Goal: Information Seeking & Learning: Learn about a topic

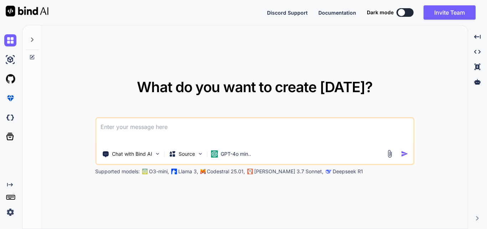
type textarea "x"
type textarea "E"
type textarea "x"
type textarea "Ec"
type textarea "x"
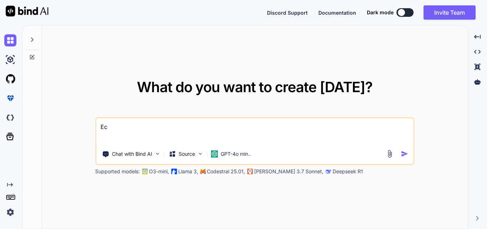
type textarea "E"
type textarea "x"
type textarea "Ex"
type textarea "x"
type textarea "Exp"
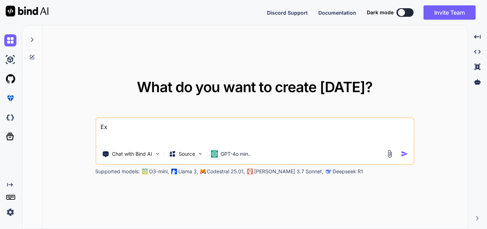
type textarea "x"
type textarea "Expl"
type textarea "x"
type textarea "Explk"
type textarea "x"
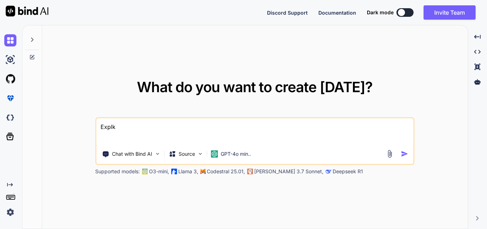
type textarea "Expl"
type textarea "x"
type textarea "Expla"
type textarea "x"
type textarea "Explai"
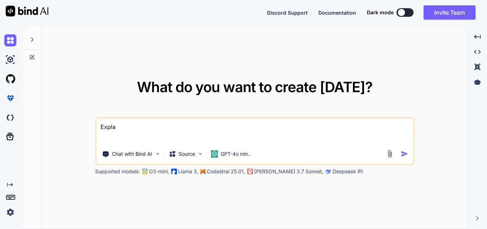
type textarea "x"
type textarea "Explain"
type textarea "x"
type textarea "Explain"
type textarea "x"
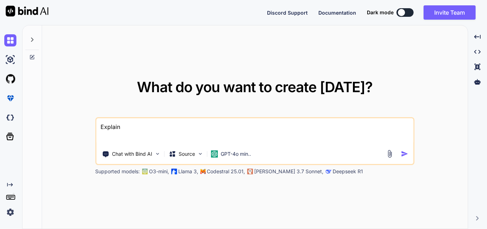
type textarea "Explain m"
type textarea "x"
type textarea "Explain me"
type textarea "x"
type textarea "Explain me"
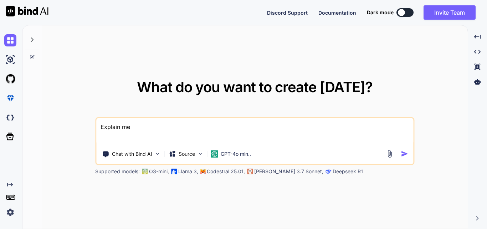
type textarea "x"
type textarea "Explain me t"
type textarea "x"
type textarea "Explain me th"
type textarea "x"
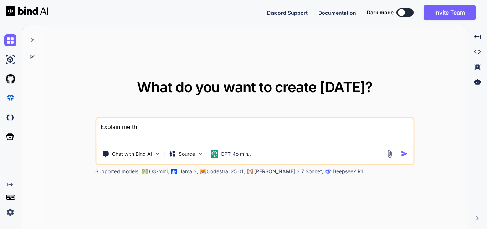
type textarea "Explain me the"
type textarea "x"
type textarea "Explain me the"
type textarea "x"
type textarea "Explain me the b"
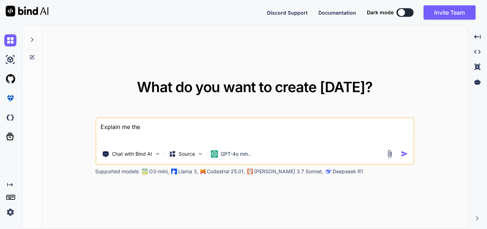
type textarea "x"
type textarea "Explain me the be"
type textarea "x"
type textarea "Explain me the ben"
type textarea "x"
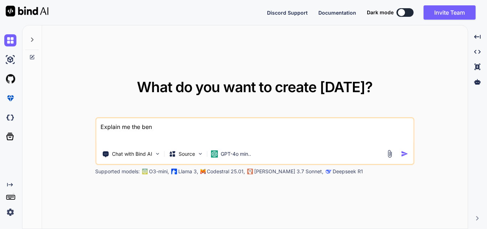
type textarea "Explain me the bend"
type textarea "x"
type textarea "Explain me the ben"
type textarea "x"
type textarea "Explain me the be"
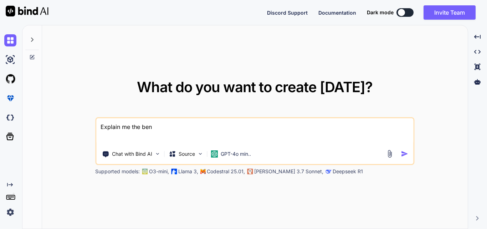
type textarea "x"
type textarea "Explain me the ben"
type textarea "x"
type textarea "Explain me the bene"
type textarea "x"
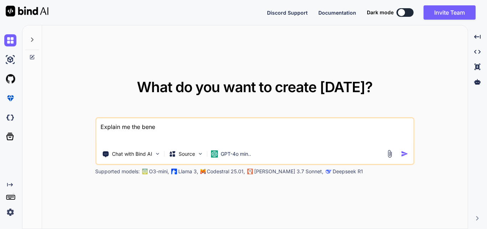
type textarea "Explain me the benef"
type textarea "x"
type textarea "Explain me the benefi"
type textarea "x"
type textarea "Explain me the benefit"
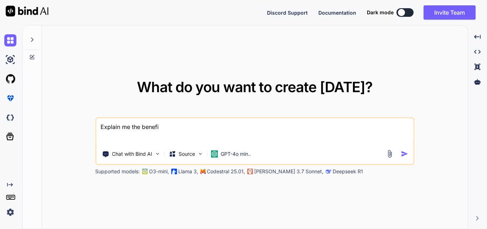
type textarea "x"
type textarea "Explain me the benefit"
type textarea "x"
type textarea "Explain me the benefit o"
type textarea "x"
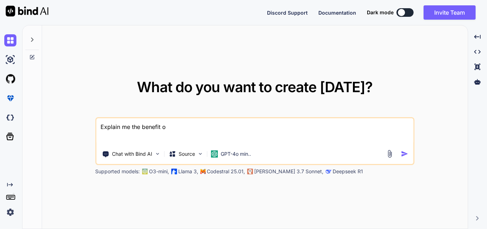
type textarea "Explain me the benefit of"
type textarea "x"
type textarea "Explain me the benefit of"
type textarea "x"
type textarea "Explain me the benefit of u"
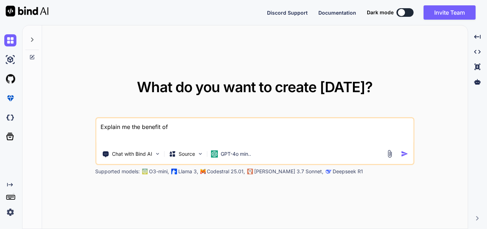
type textarea "x"
type textarea "Explain me the benefit of us"
type textarea "x"
type textarea "Explain me the benefit of usi"
type textarea "x"
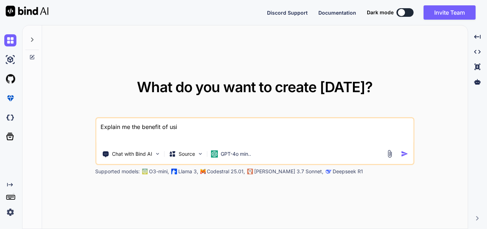
type textarea "Explain me the benefit of usin"
type textarea "x"
type textarea "Explain me the benefit of using"
type textarea "x"
type textarea "Explain me the benefit of using"
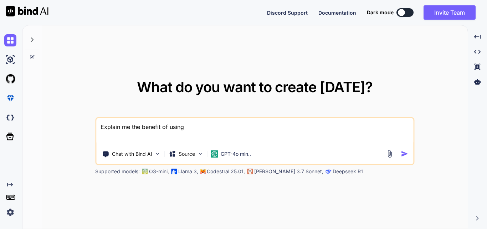
type textarea "x"
type textarea "Explain me the benefit of using d"
type textarea "x"
type textarea "Explain me the benefit of using de"
type textarea "x"
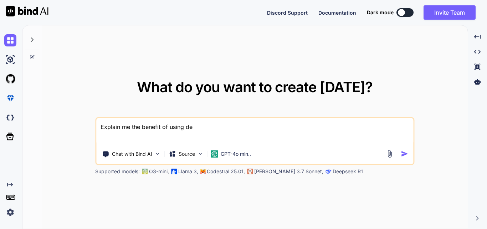
type textarea "Explain me the benefit of using dep"
type textarea "x"
type textarea "Explain me the benefit of using depa"
type textarea "x"
type textarea "Explain me the benefit of using depan"
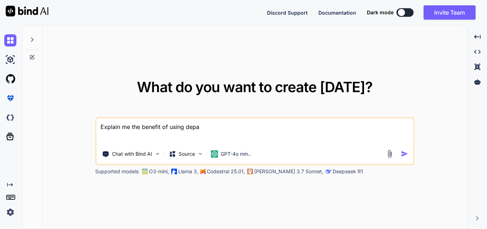
type textarea "x"
type textarea "Explain me the benefit of using depand"
type textarea "x"
type textarea "Explain me the benefit of using depanda"
type textarea "x"
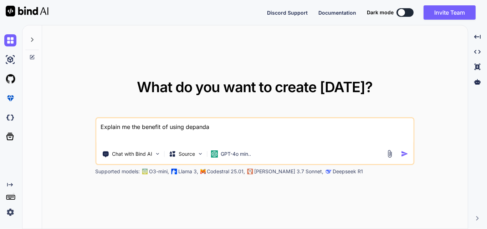
type textarea "Explain me the benefit of using depandan"
type textarea "x"
type textarea "Explain me the benefit of using depandanc"
type textarea "x"
type textarea "Explain me the benefit of using depandancy"
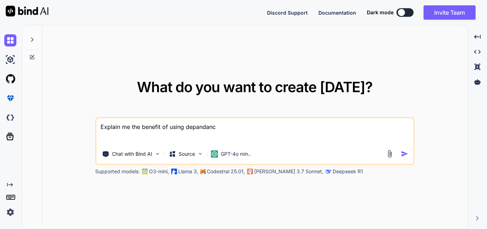
type textarea "x"
type textarea "Explain me the benefit of using depandancy"
type textarea "x"
type textarea "Explain me the benefit of using depandancy i"
type textarea "x"
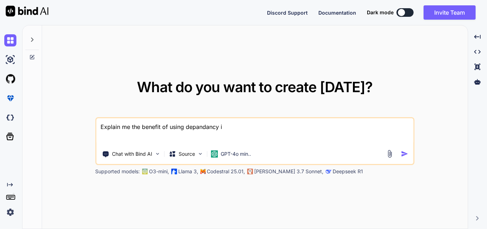
type textarea "Explain me the benefit of using depandancy in"
type textarea "x"
type textarea "Explain me the benefit of using depandancy inj"
type textarea "x"
type textarea "Explain me the benefit of using depandancy inje"
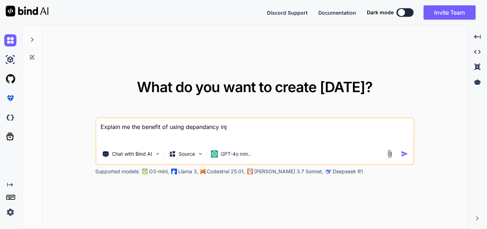
type textarea "x"
type textarea "Explain me the benefit of using depandancy injec"
type textarea "x"
type textarea "Explain me the benefit of using depandancy inject"
type textarea "x"
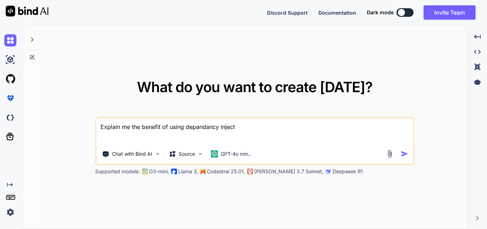
type textarea "Explain me the benefit of using depandancy injecti"
type textarea "x"
type textarea "Explain me the benefit of using depandancy injectio"
type textarea "x"
type textarea "Explain me the benefit of using depandancy injection"
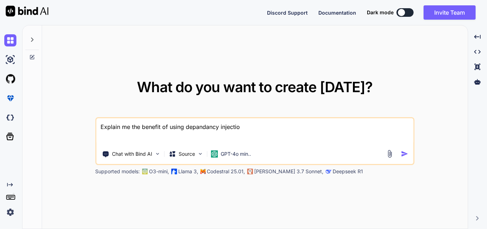
type textarea "x"
type textarea "Explain me the benefit of using depandancy injection"
type textarea "x"
type textarea "Explain me the benefit of using depandancy injection w"
type textarea "x"
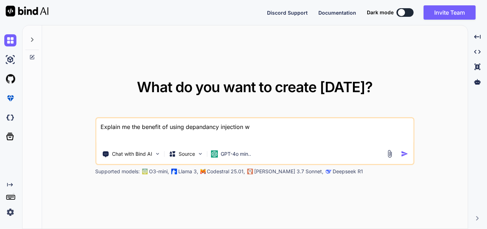
type textarea "Explain me the benefit of using depandancy injection wi"
type textarea "x"
type textarea "Explain me the benefit of using depandancy injection wit"
type textarea "x"
type textarea "Explain me the benefit of using depandancy injection with"
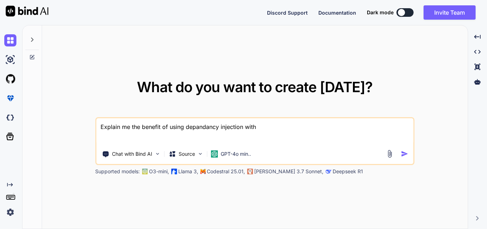
type textarea "x"
type textarea "Explain me the benefit of using depandancy injection with"
type textarea "x"
type textarea "Explain me the benefit of using depandancy injection with e"
type textarea "x"
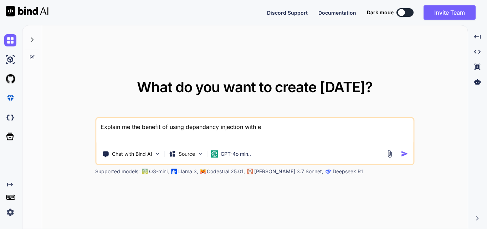
type textarea "Explain me the benefit of using depandancy injection with ex"
type textarea "x"
type textarea "Explain me the benefit of using depandancy injection with exa"
type textarea "x"
type textarea "Explain me the benefit of using depandancy injection with exam"
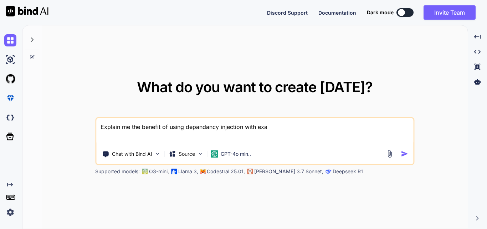
type textarea "x"
type textarea "Explain me the benefit of using depandancy injection with examp"
type textarea "x"
type textarea "Explain me the benefit of using depandancy injection with exampl"
type textarea "x"
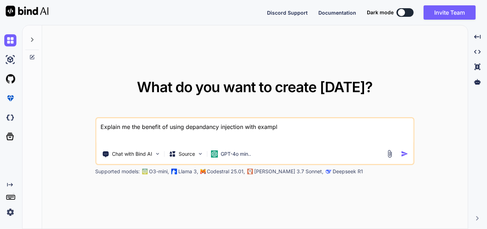
type textarea "Explain me the benefit of using depandancy injection with example"
type textarea "x"
type textarea "Explain me the benefit of using depandancy injection with example"
type textarea "x"
type textarea "Explain me the benefit of using depandancy injection with example i"
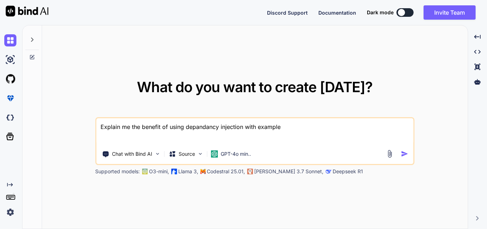
type textarea "x"
type textarea "Explain me the benefit of using depandancy injection with example if"
type textarea "x"
type textarea "Explain me the benefit of using depandancy injection with example if"
type textarea "x"
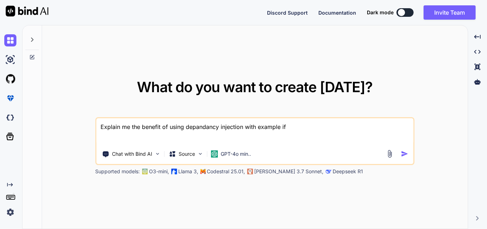
type textarea "Explain me the benefit of using depandancy injection with example if w"
type textarea "x"
type textarea "Explain me the benefit of using depandancy injection with example if we"
type textarea "x"
type textarea "Explain me the benefit of using depandancy injection with example if we"
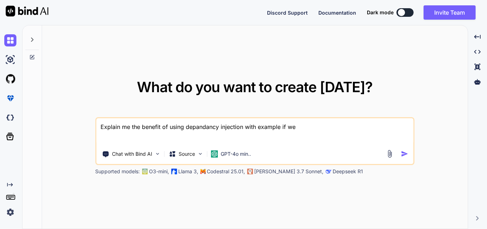
type textarea "x"
type textarea "Explain me the benefit of using depandancy injection with example if we n"
type textarea "x"
type textarea "Explain me the benefit of using depandancy injection with example if we no"
type textarea "x"
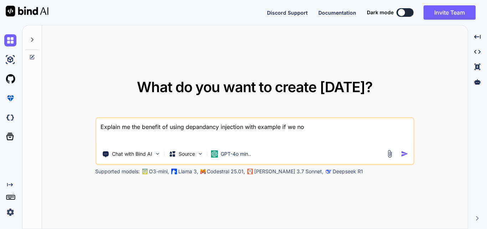
type textarea "Explain me the benefit of using depandancy injection with example if we not"
type textarea "x"
type textarea "Explain me the benefit of using depandancy injection with example if we not"
type textarea "x"
type textarea "Explain me the benefit of using depandancy injection with example if we not u"
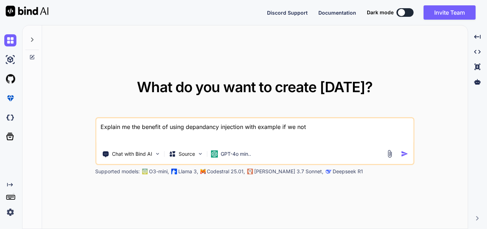
type textarea "x"
type textarea "Explain me the benefit of using depandancy injection with example if we not us"
type textarea "x"
type textarea "Explain me the benefit of using depandancy injection with example if we not use"
type textarea "x"
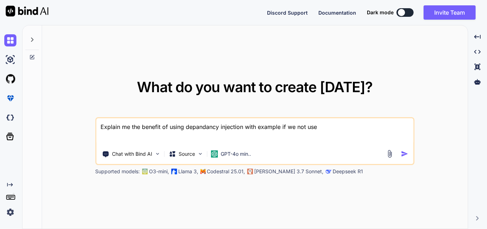
type textarea "Explain me the benefit of using depandancy injection with example if we not use"
type textarea "x"
type textarea "Explain me the benefit of using depandancy injection with example if we not use…"
type textarea "x"
type textarea "Explain me the benefit of using depandancy injection with example if we not use"
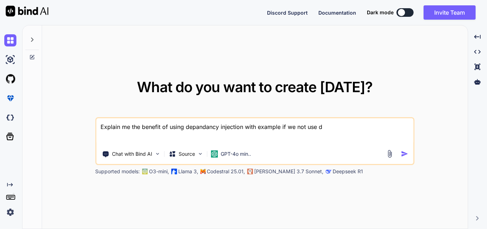
type textarea "x"
type textarea "Explain me the benefit of using depandancy injection with example if we not use…"
type textarea "x"
type textarea "Explain me the benefit of using depandancy injection with example if we not use…"
type textarea "x"
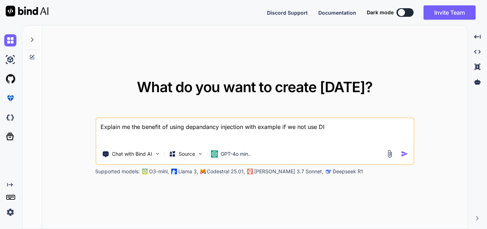
type textarea "Explain me the benefit of using depandancy injection with example if we not use…"
type textarea "x"
type textarea "Explain me the benefit of using depandancy injection with example if we not use…"
type textarea "x"
type textarea "Explain me the benefit of using depandancy injection with example if we not use…"
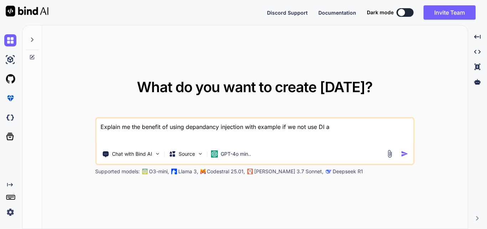
type textarea "x"
type textarea "Explain me the benefit of using depandancy injection with example if we not use…"
type textarea "x"
type textarea "Explain me the benefit of using depandancy injection with example if we not use…"
type textarea "x"
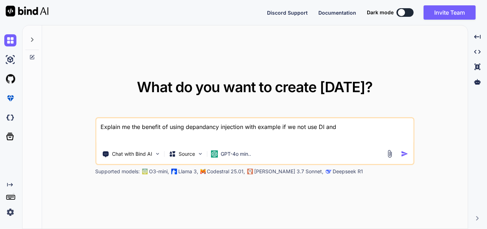
type textarea "Explain me the benefit of using depandancy injection with example if we not use…"
type textarea "x"
type textarea "Explain me the benefit of using depandancy injection with example if we not use…"
type textarea "x"
type textarea "Explain me the benefit of using depandancy injection with example if we not use…"
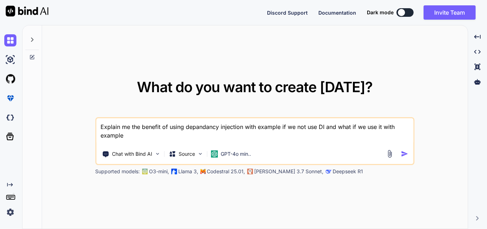
drag, startPoint x: 129, startPoint y: 136, endPoint x: 92, endPoint y: 126, distance: 38.4
click at [92, 126] on div "What do you want to create [DATE]? Explain me the benefit of using depandancy i…" at bounding box center [255, 127] width 426 height 204
click at [175, 133] on textarea "Explain me the benefit of using depandancy injection with example if we not use…" at bounding box center [254, 131] width 317 height 26
click at [401, 152] on img "button" at bounding box center [404, 153] width 7 height 7
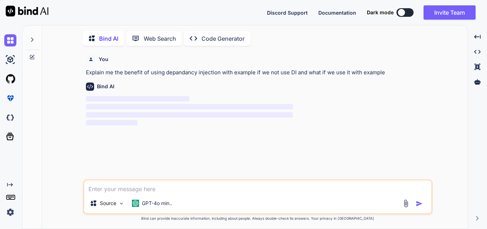
scroll to position [3, 0]
click at [32, 36] on icon at bounding box center [32, 39] width 6 height 6
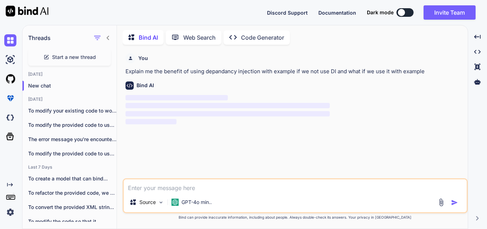
click at [107, 35] on icon at bounding box center [108, 38] width 6 height 6
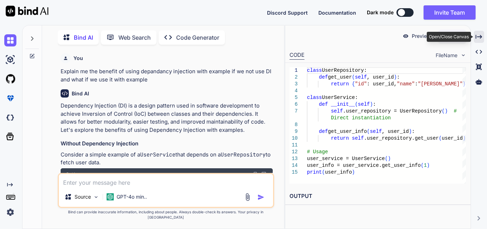
click at [480, 34] on icon "Created with Pixso." at bounding box center [479, 37] width 6 height 6
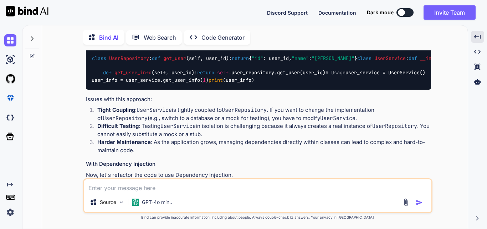
scroll to position [0, 0]
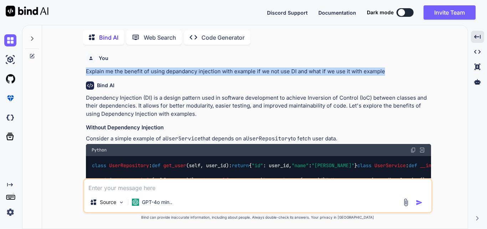
drag, startPoint x: 86, startPoint y: 69, endPoint x: 399, endPoint y: 65, distance: 313.2
click at [399, 65] on div "You Explain me the benefit of using depandancy injection with example if we not…" at bounding box center [258, 62] width 345 height 25
copy p "Explain me the benefit of using depandancy injection with example if we not use…"
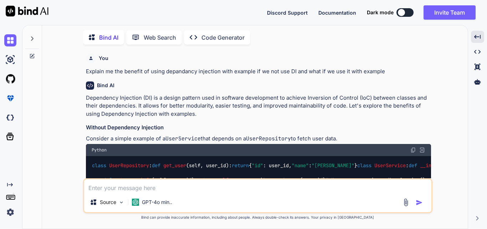
click at [156, 190] on textarea at bounding box center [257, 185] width 347 height 13
paste textarea "Explain me the benefit of using depandancy injection with example if we not use…"
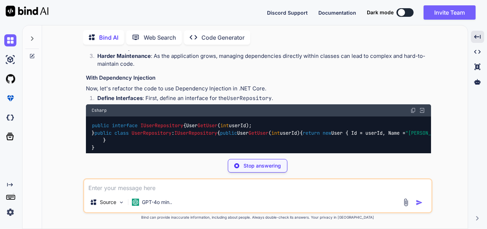
scroll to position [719, 0]
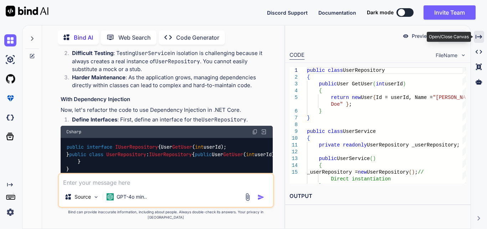
click at [475, 39] on div "Created with Pixso." at bounding box center [479, 37] width 10 height 12
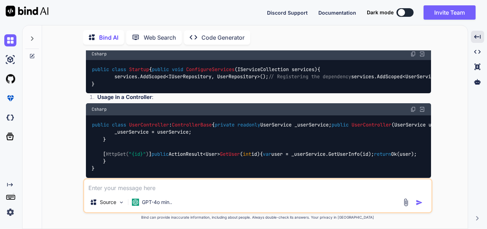
scroll to position [847, 0]
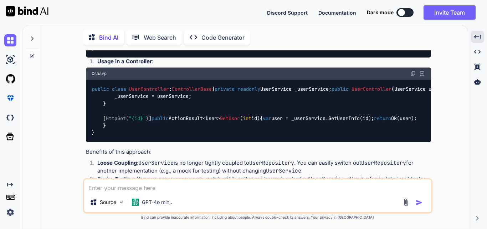
drag, startPoint x: 142, startPoint y: 105, endPoint x: 276, endPoint y: 105, distance: 134.1
drag, startPoint x: 275, startPoint y: 103, endPoint x: 352, endPoint y: 104, distance: 77.0
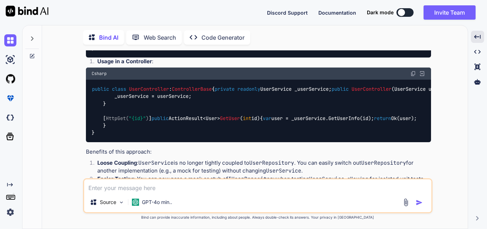
drag, startPoint x: 97, startPoint y: 112, endPoint x: 141, endPoint y: 112, distance: 44.2
drag, startPoint x: 148, startPoint y: 112, endPoint x: 246, endPoint y: 111, distance: 97.7
drag, startPoint x: 143, startPoint y: 120, endPoint x: 379, endPoint y: 122, distance: 236.1
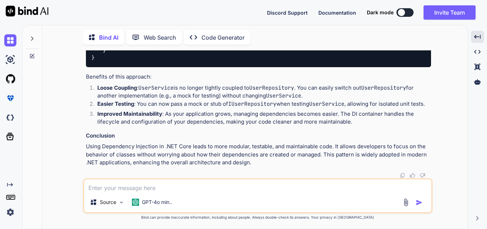
scroll to position [1489, 0]
